Goal: Task Accomplishment & Management: Use online tool/utility

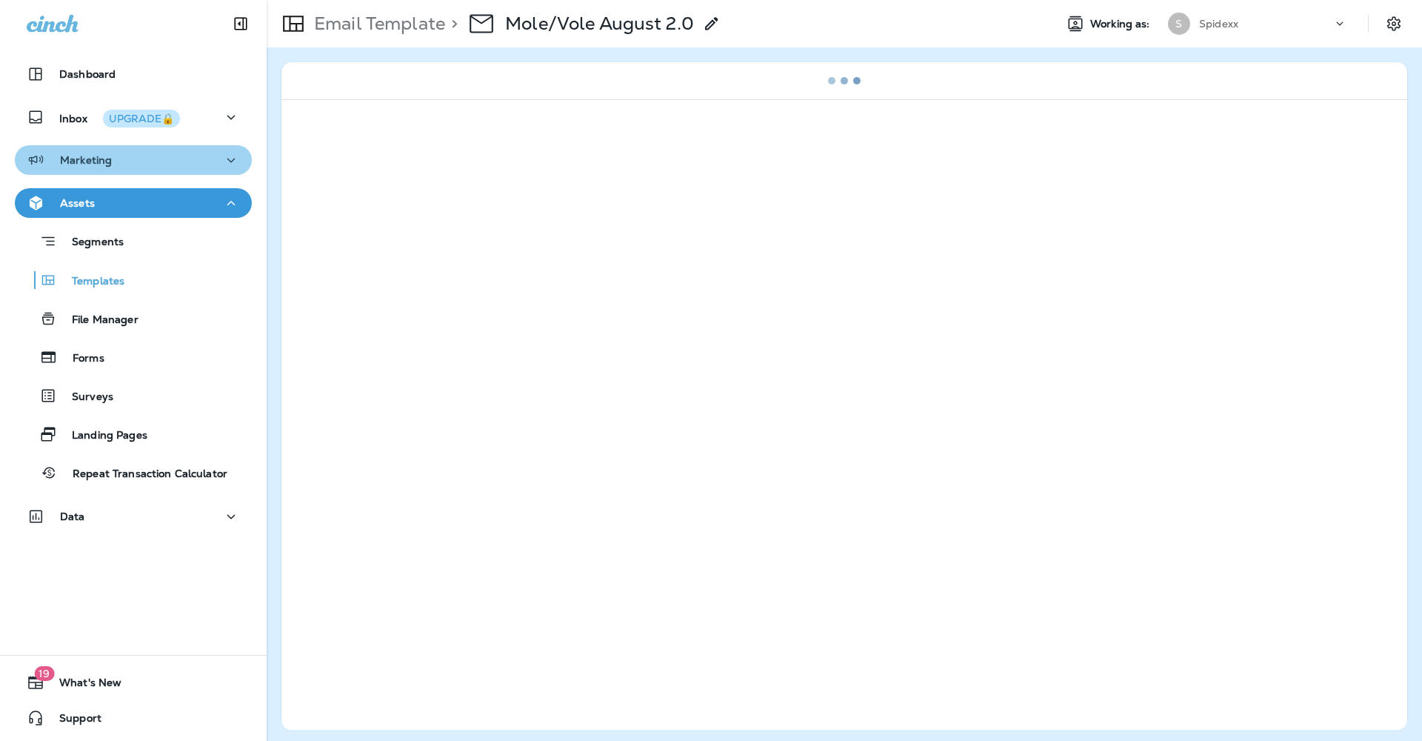
click at [213, 158] on div "Marketing" at bounding box center [133, 160] width 213 height 19
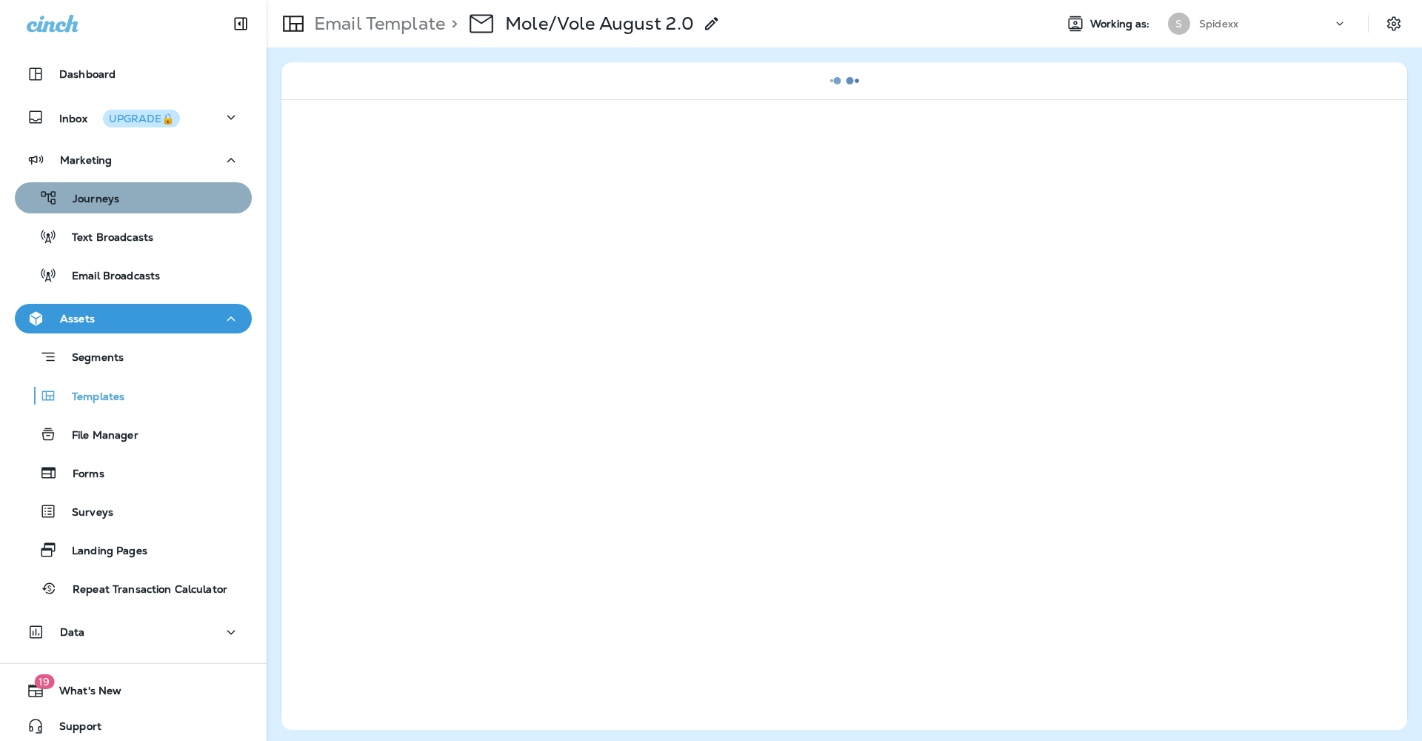
click at [161, 197] on div "Journeys" at bounding box center [133, 198] width 225 height 22
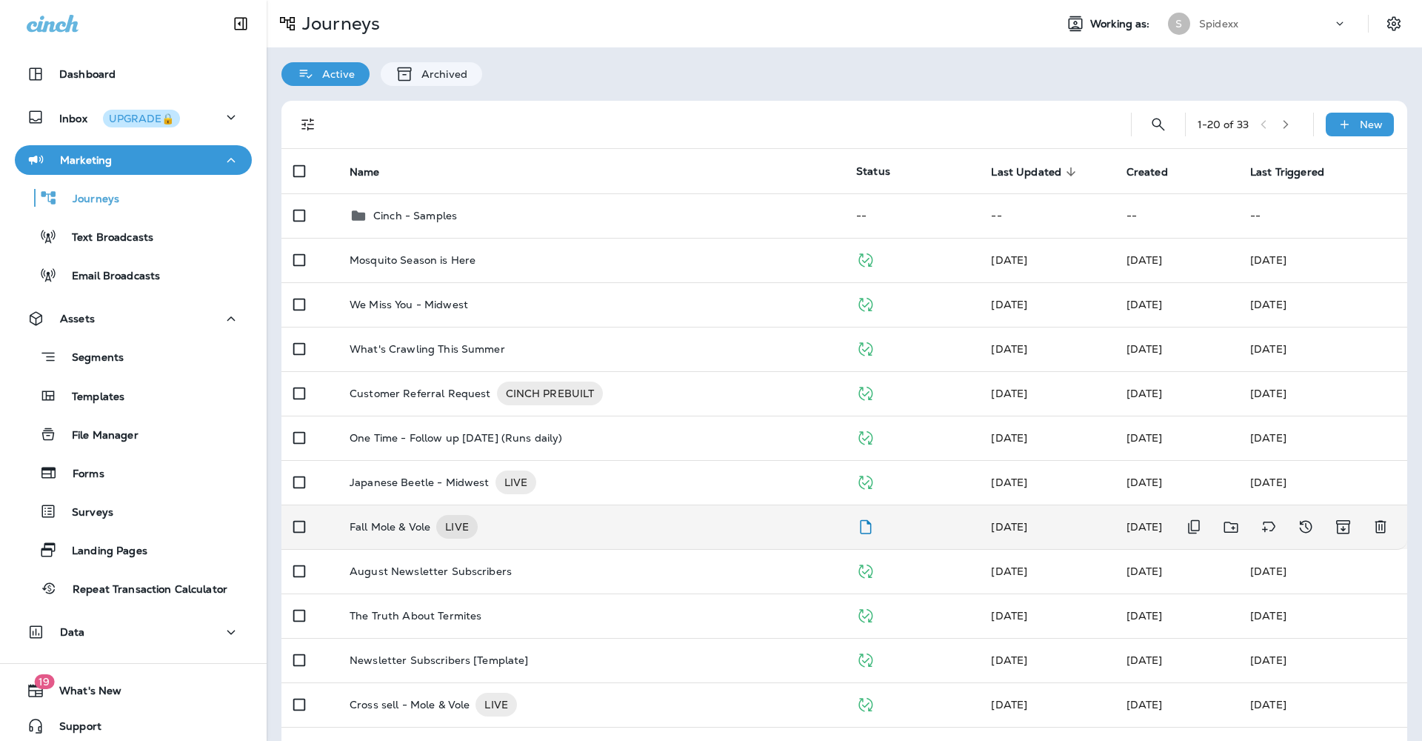
click at [389, 515] on p "Fall Mole & Vole" at bounding box center [390, 527] width 81 height 24
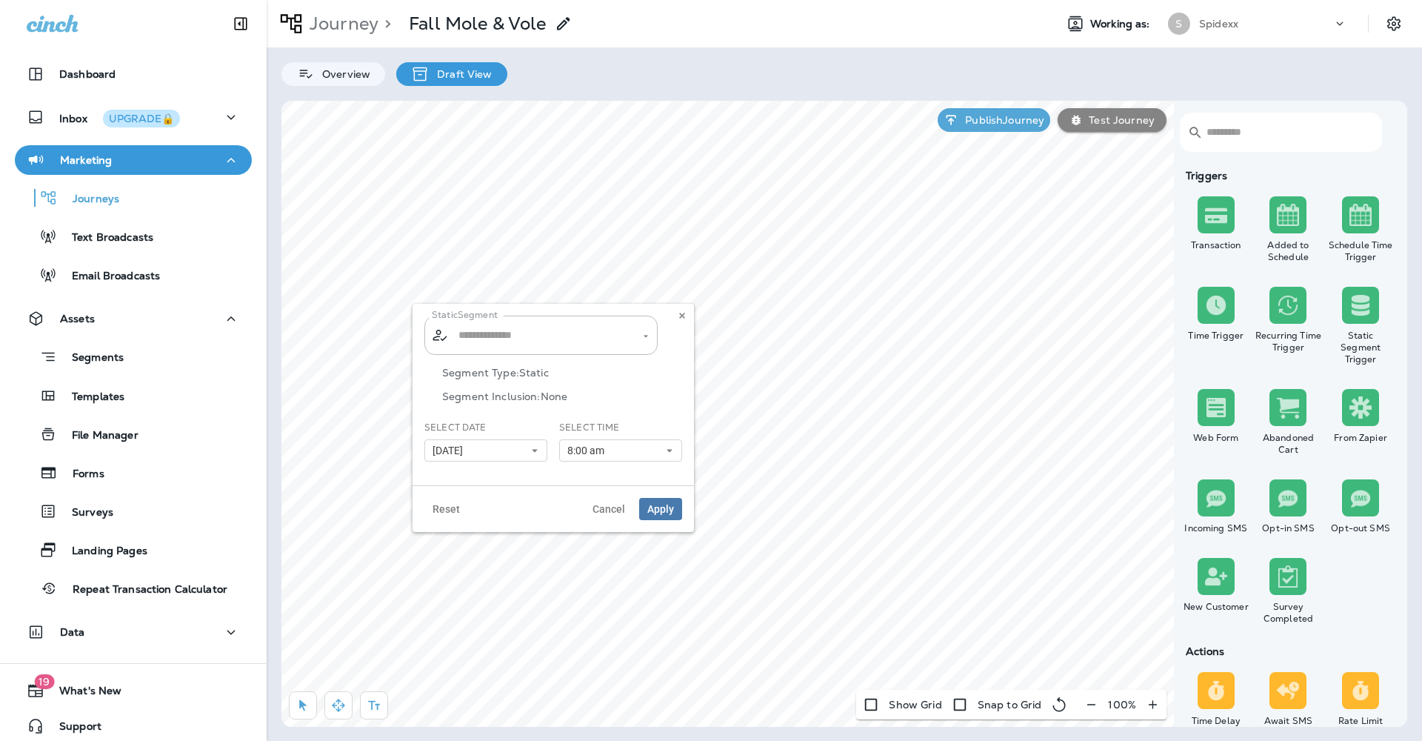
type input "**********"
click at [658, 456] on button "8:00 am" at bounding box center [620, 450] width 123 height 22
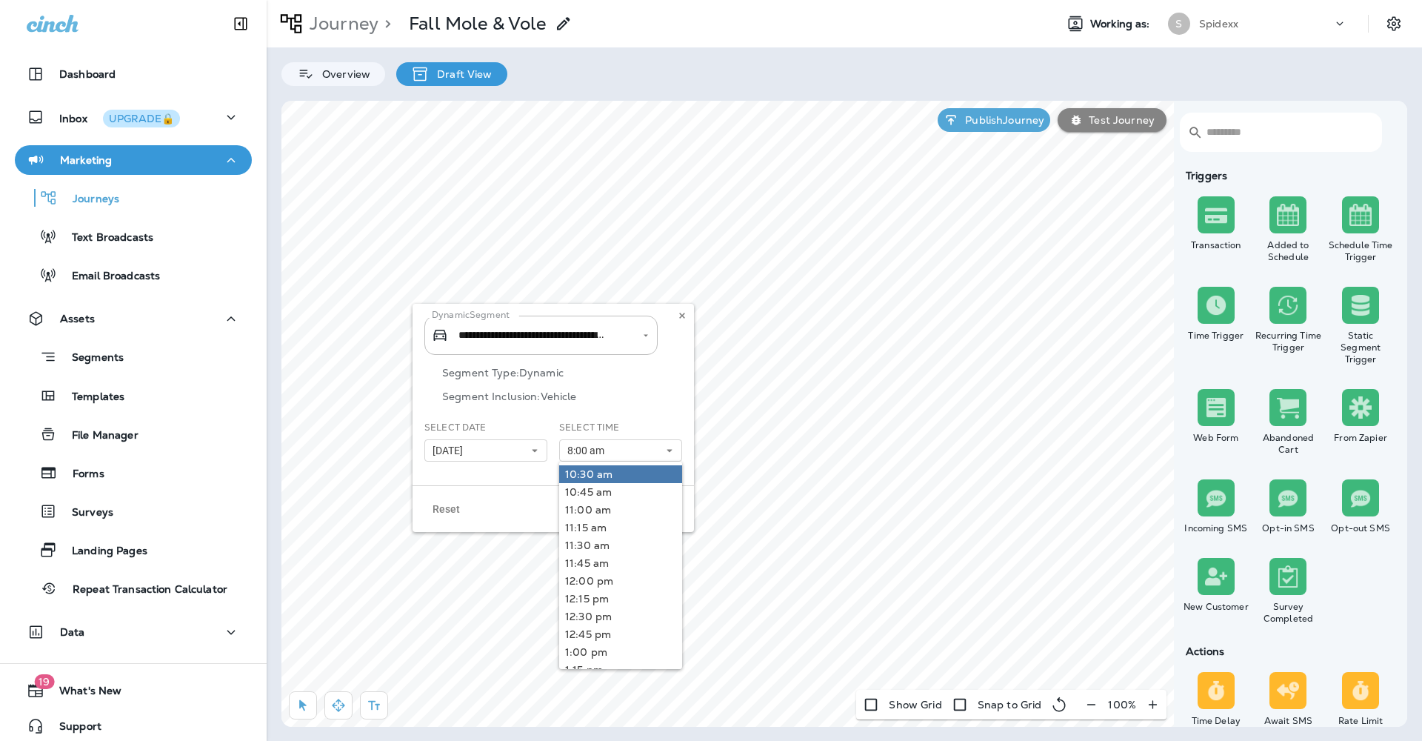
click at [644, 477] on link "10:30 am" at bounding box center [620, 474] width 123 height 18
click at [543, 493] on div "Reset Cancel Apply" at bounding box center [553, 508] width 281 height 47
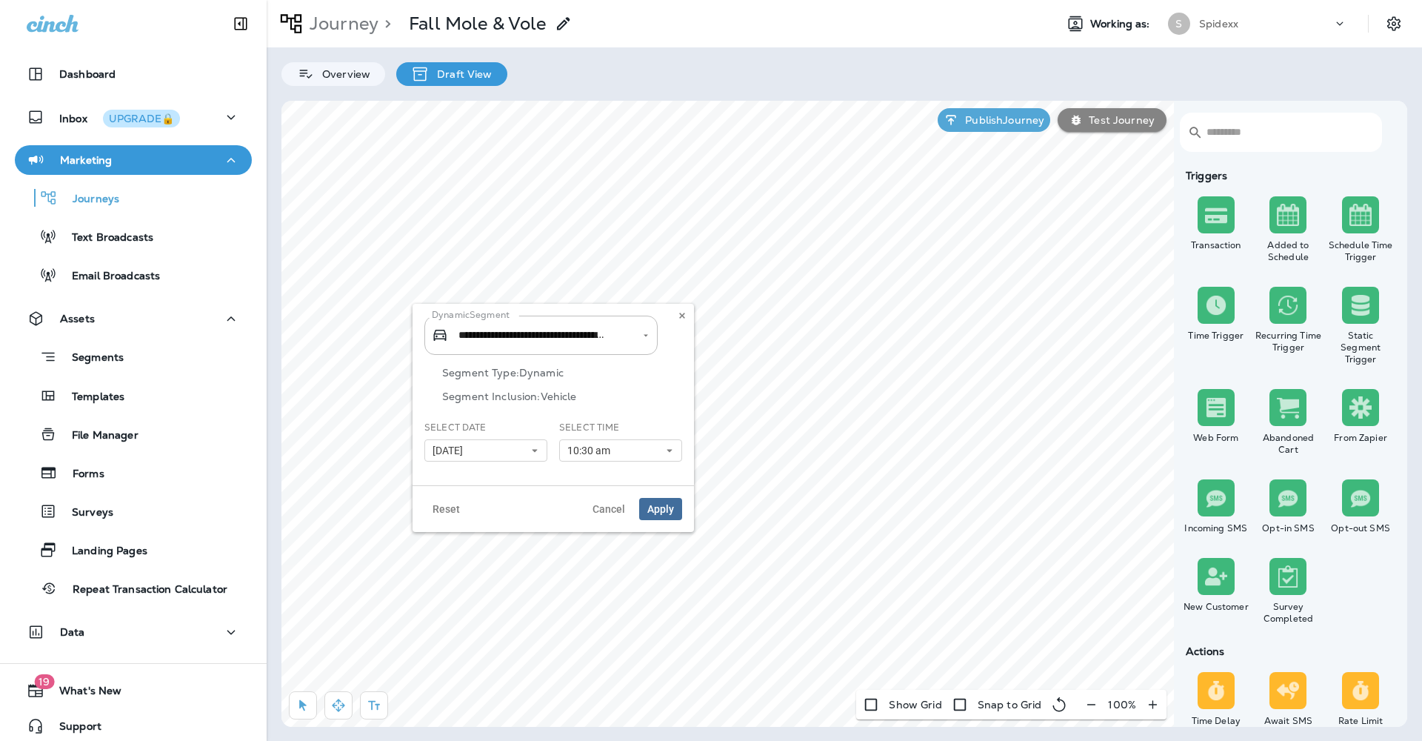
click at [658, 508] on span "Apply" at bounding box center [660, 509] width 27 height 10
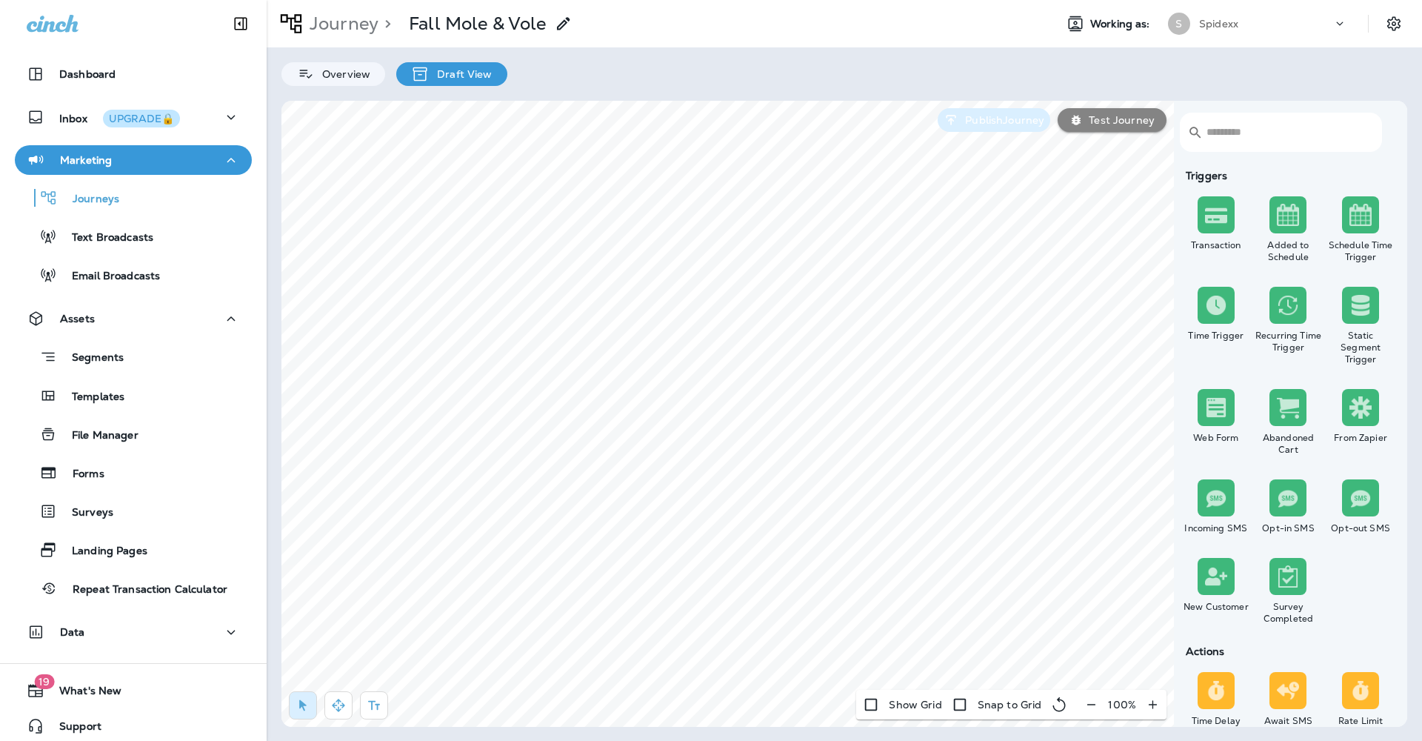
click at [990, 119] on p "Publish Journey" at bounding box center [1001, 120] width 85 height 12
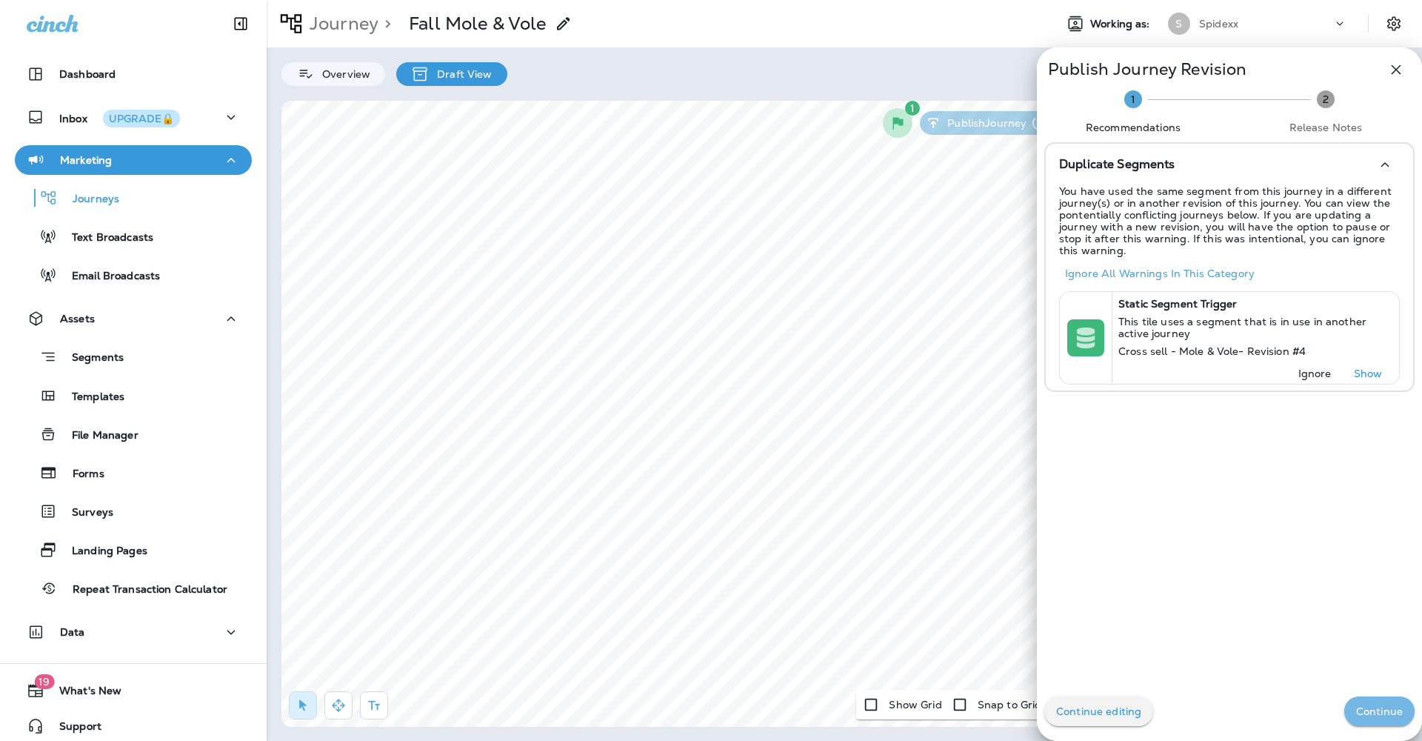
click at [1360, 701] on button "Continue" at bounding box center [1379, 711] width 70 height 30
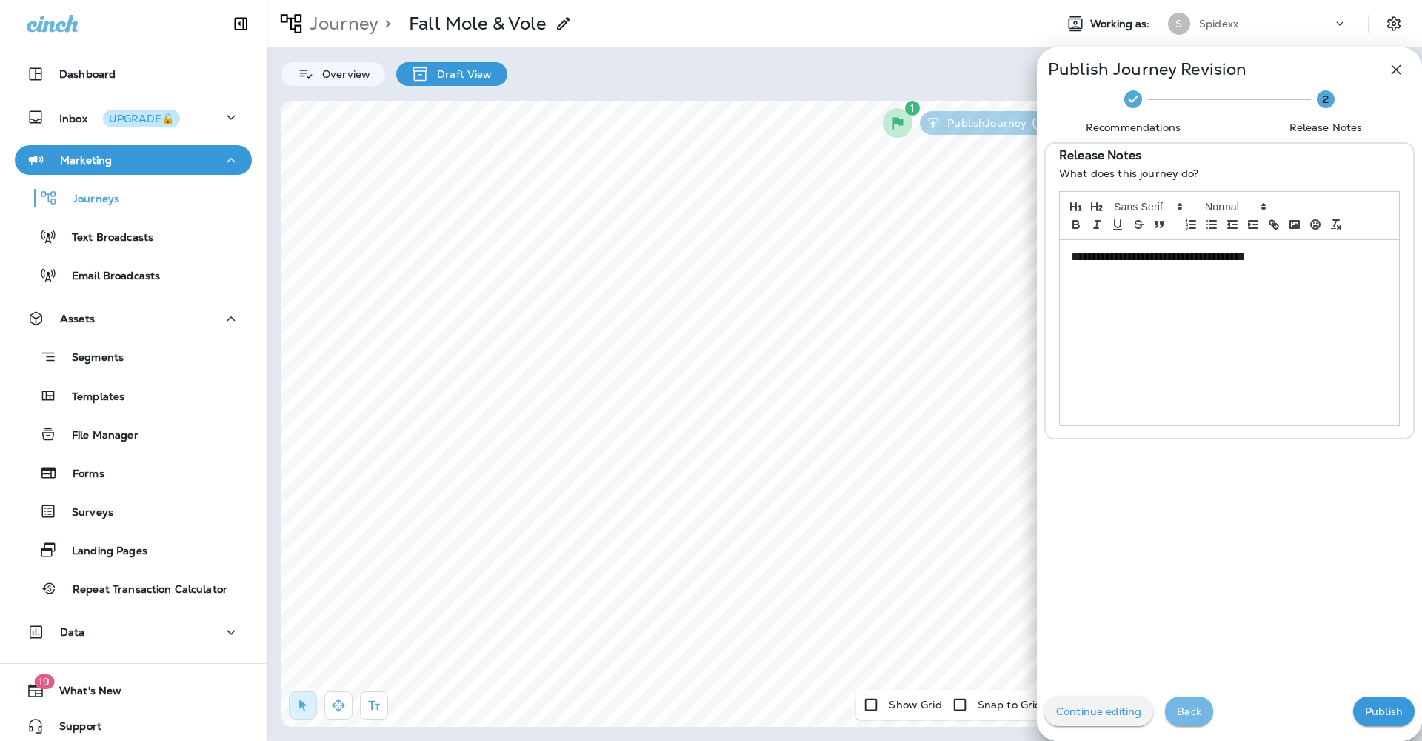
click at [1185, 708] on p "Back" at bounding box center [1189, 711] width 24 height 12
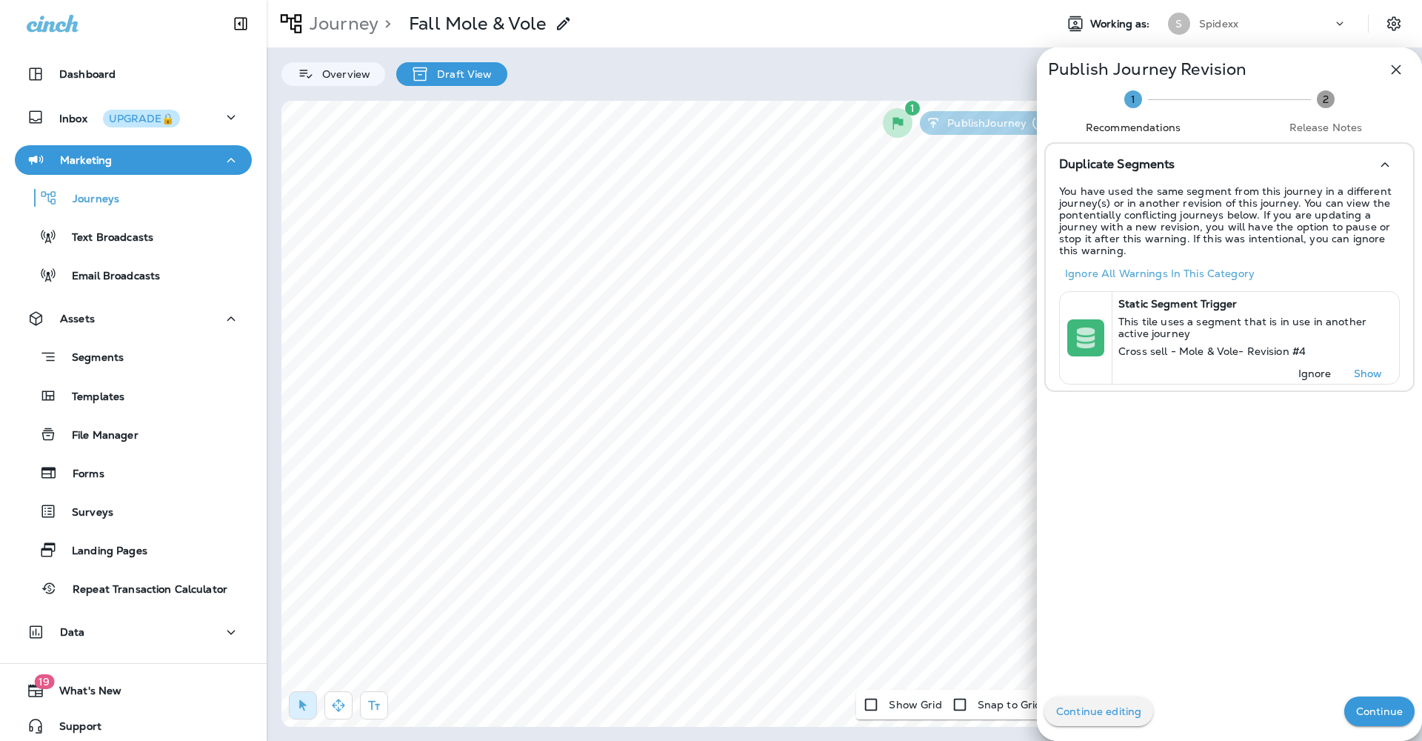
click at [1381, 59] on button "button" at bounding box center [1396, 70] width 30 height 30
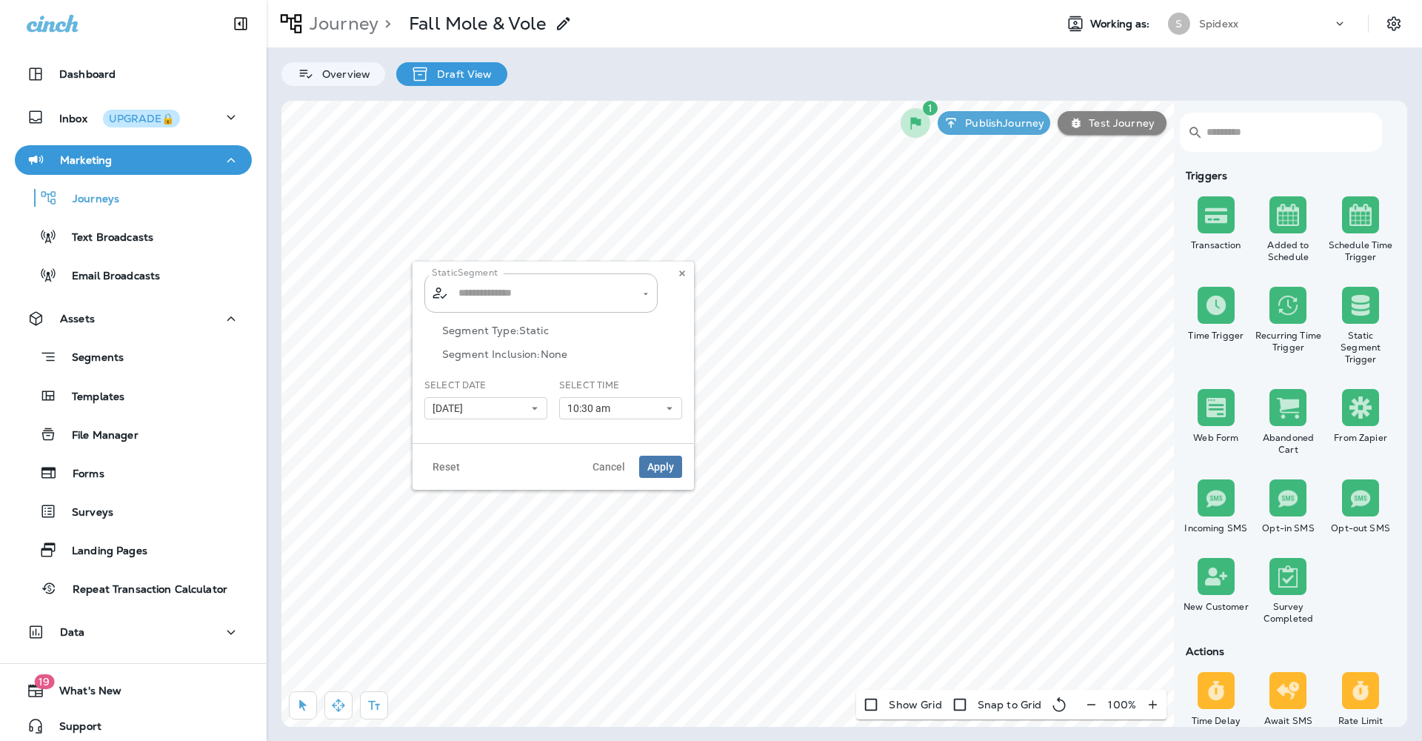
type input "**********"
click at [682, 272] on icon at bounding box center [682, 273] width 9 height 9
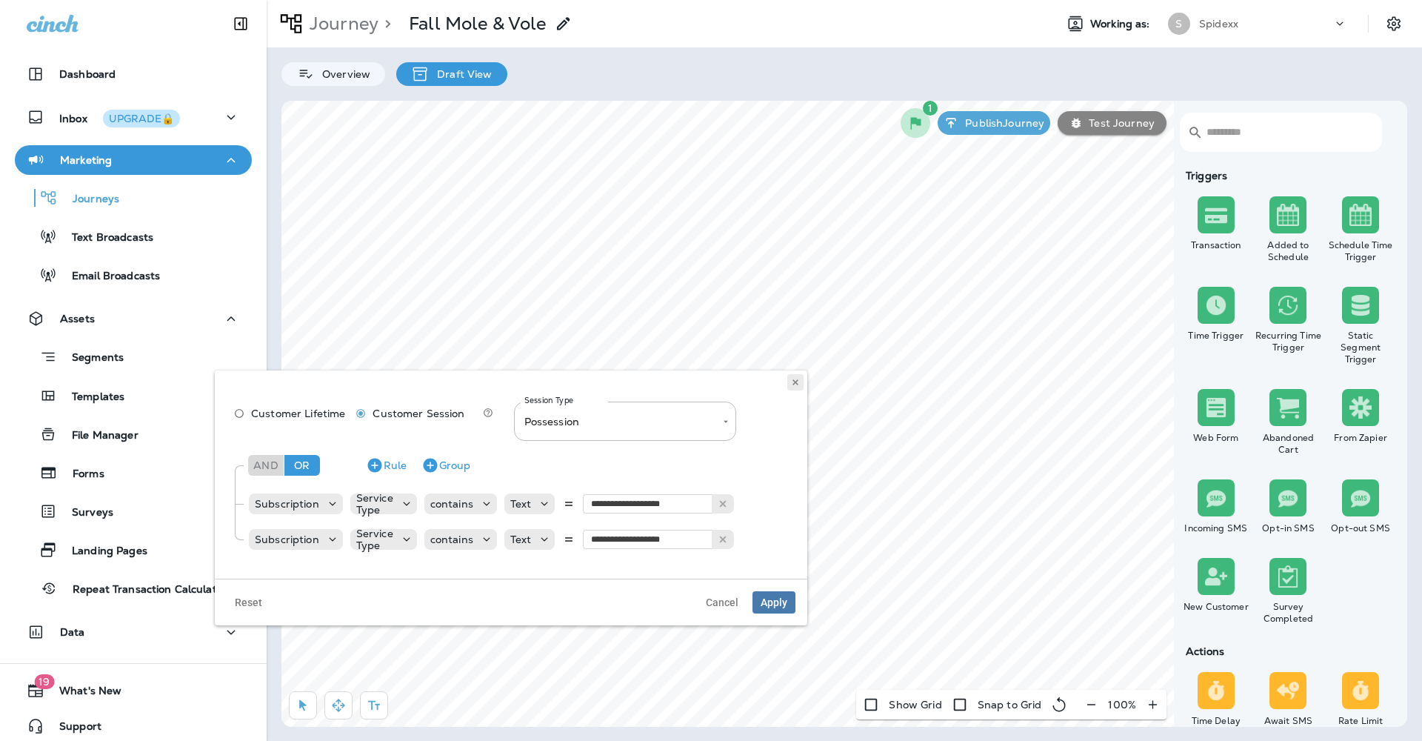
click at [796, 381] on use at bounding box center [795, 382] width 5 height 6
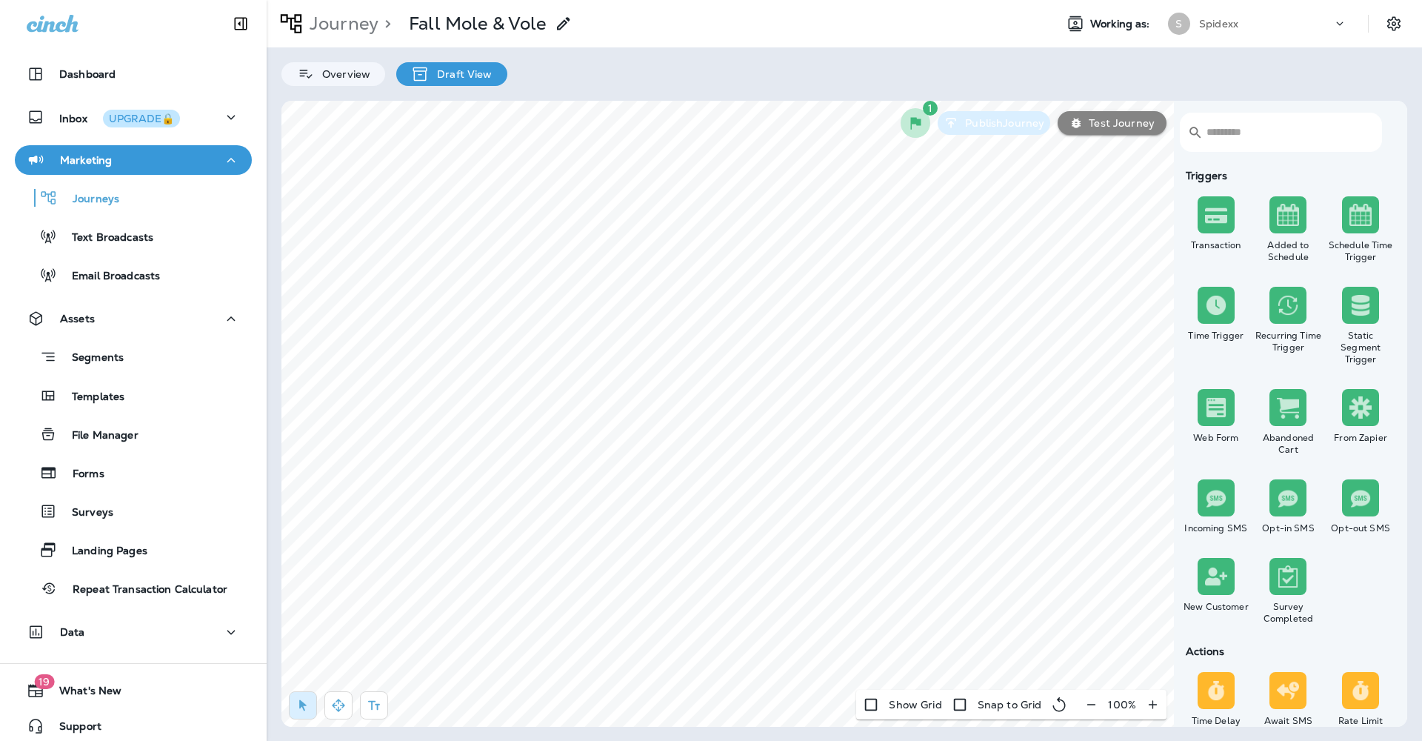
click at [994, 128] on p "Publish Journey" at bounding box center [1001, 123] width 85 height 12
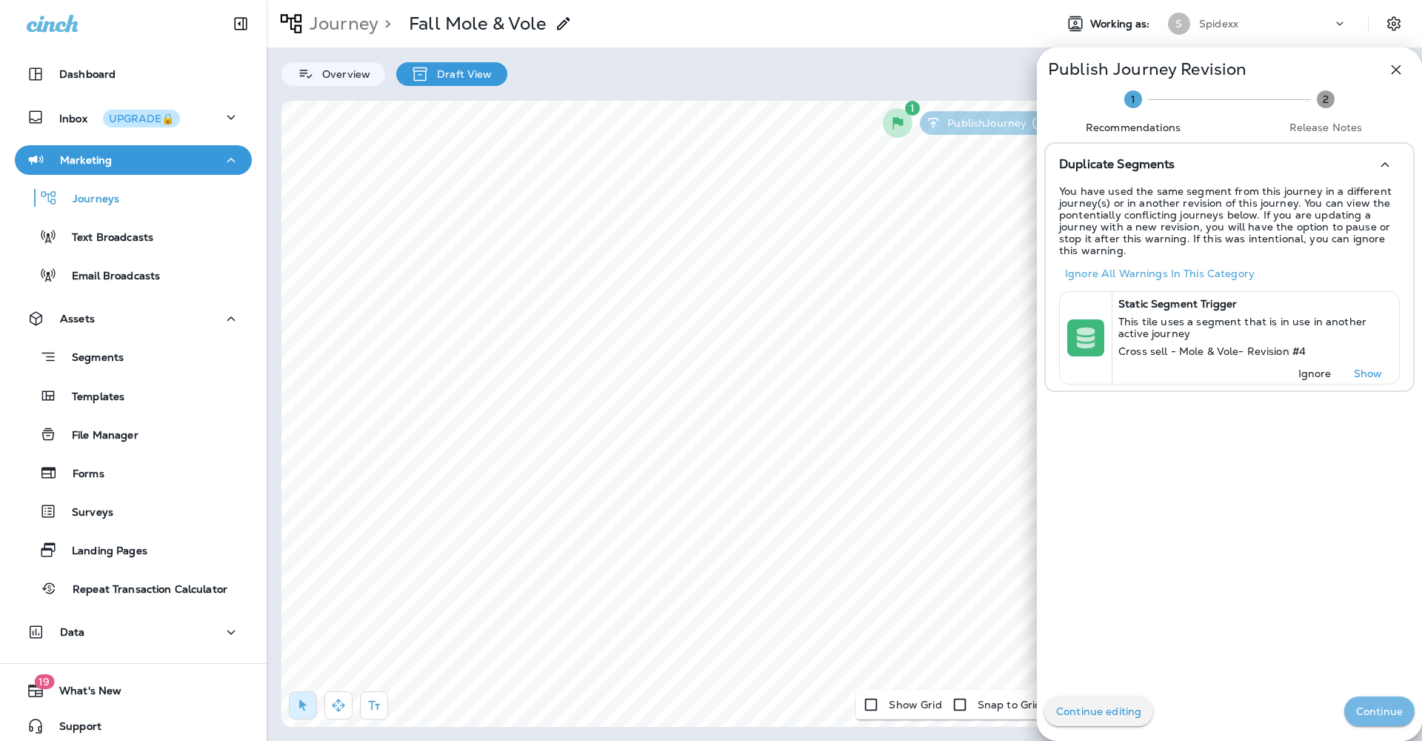
click at [1375, 706] on p "Continue" at bounding box center [1379, 711] width 47 height 12
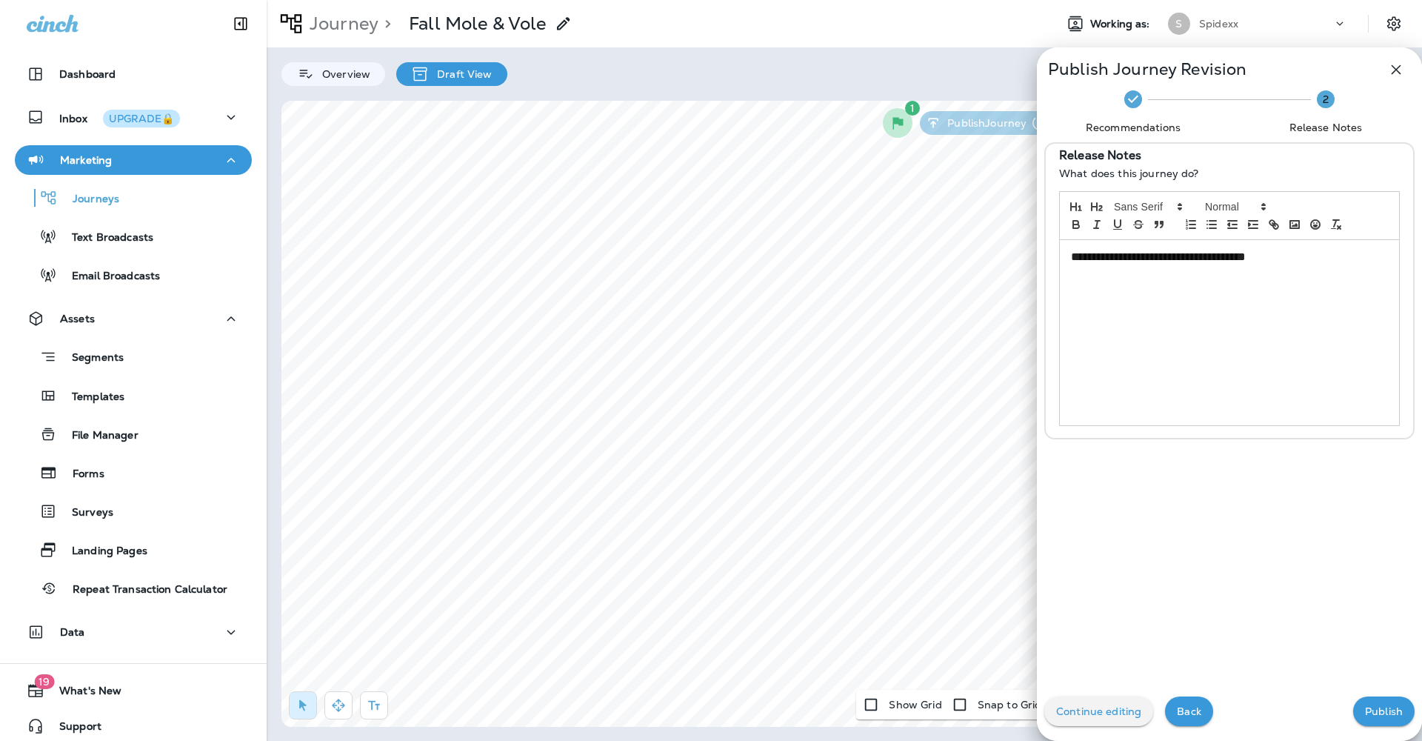
click at [1366, 711] on p "Publish" at bounding box center [1384, 711] width 38 height 12
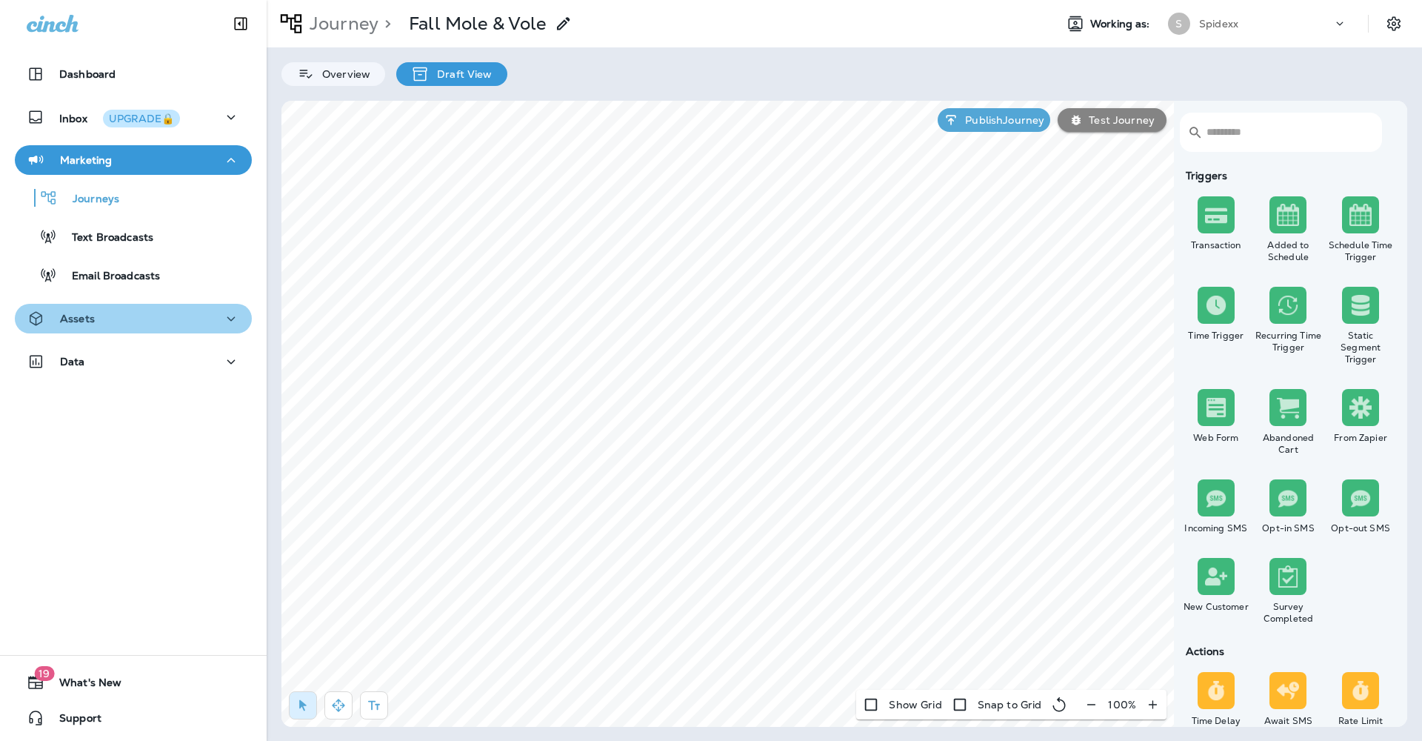
click at [222, 313] on icon "button" at bounding box center [231, 319] width 18 height 19
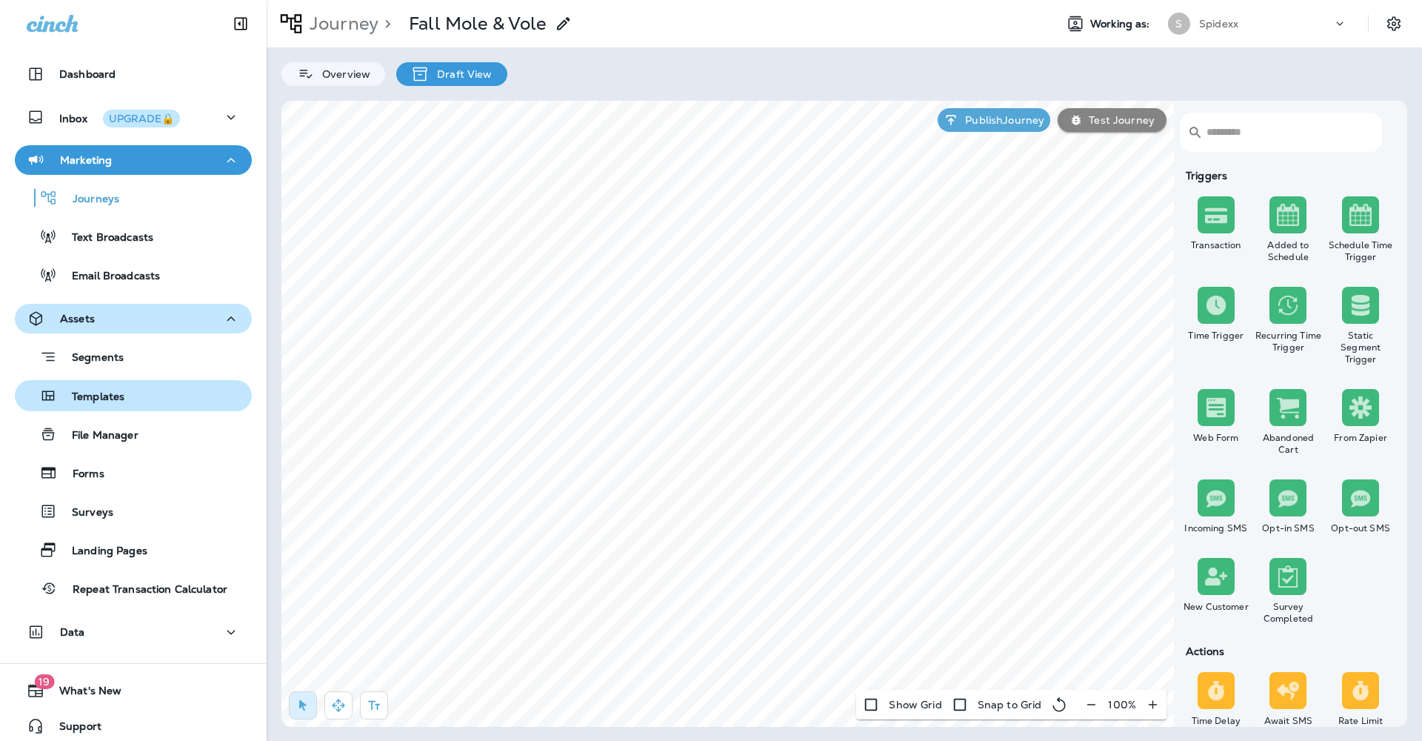
click at [167, 395] on div "Templates" at bounding box center [133, 395] width 225 height 22
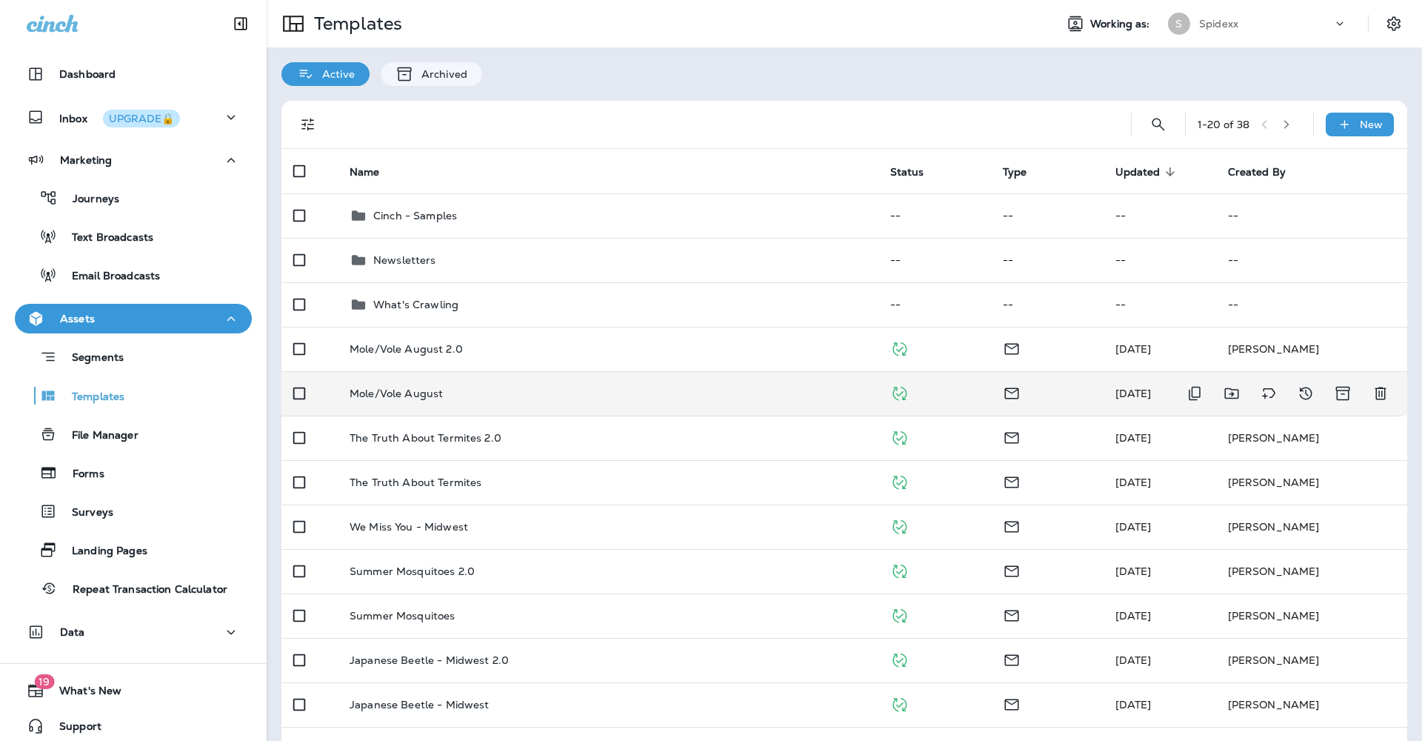
click at [530, 387] on div "Mole/Vole August" at bounding box center [608, 393] width 517 height 12
